Goal: Entertainment & Leisure: Consume media (video, audio)

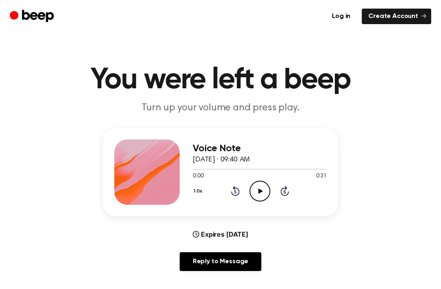
click at [0, 19] on div "Log in Create Account" at bounding box center [220, 16] width 441 height 33
click at [254, 194] on icon "Play Audio" at bounding box center [259, 190] width 21 height 21
click at [236, 183] on div "1.0x Rewind 5 seconds Play Audio Skip 5 seconds" at bounding box center [260, 190] width 134 height 21
click at [232, 194] on icon "Rewind 5 seconds" at bounding box center [235, 190] width 9 height 11
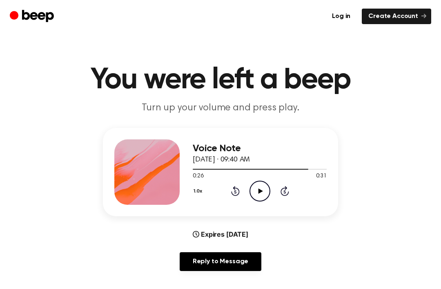
click at [235, 197] on div "1.0x Rewind 5 seconds Play Audio Skip 5 seconds" at bounding box center [260, 190] width 134 height 21
click at [239, 192] on icon at bounding box center [235, 191] width 9 height 10
click at [228, 185] on div "1.0x Rewind 5 seconds Play Audio Skip 5 seconds" at bounding box center [260, 190] width 134 height 21
click at [236, 193] on icon at bounding box center [235, 191] width 2 height 3
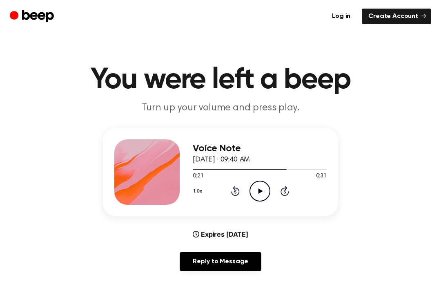
click at [236, 193] on icon at bounding box center [235, 191] width 2 height 3
click at [238, 187] on icon "Rewind 5 seconds" at bounding box center [235, 190] width 9 height 11
click at [236, 192] on icon at bounding box center [235, 191] width 2 height 3
click at [236, 191] on icon at bounding box center [235, 191] width 2 height 3
click at [231, 192] on icon at bounding box center [235, 191] width 9 height 10
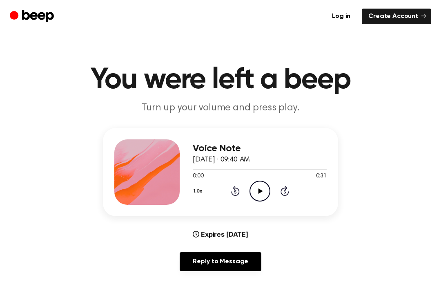
click at [267, 189] on icon "Play Audio" at bounding box center [259, 190] width 21 height 21
